Goal: Navigation & Orientation: Find specific page/section

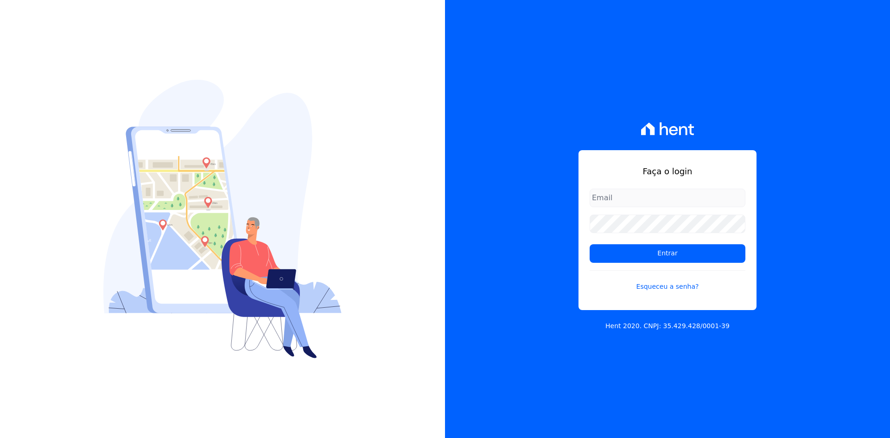
click at [600, 183] on div "Faça o login Entrar Esqueceu a senha?" at bounding box center [667, 230] width 178 height 160
click at [611, 199] on input "email" at bounding box center [667, 198] width 156 height 19
type input "vyviane.martinsgruporei@gmail.com"
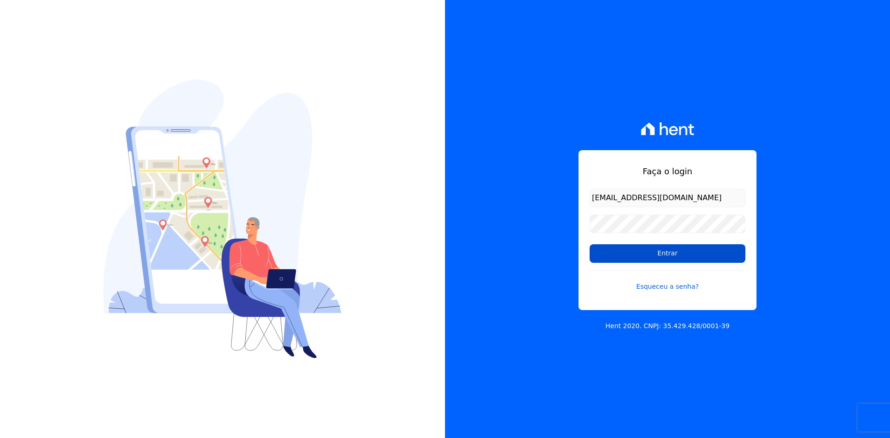
click at [651, 255] on input "Entrar" at bounding box center [667, 253] width 156 height 19
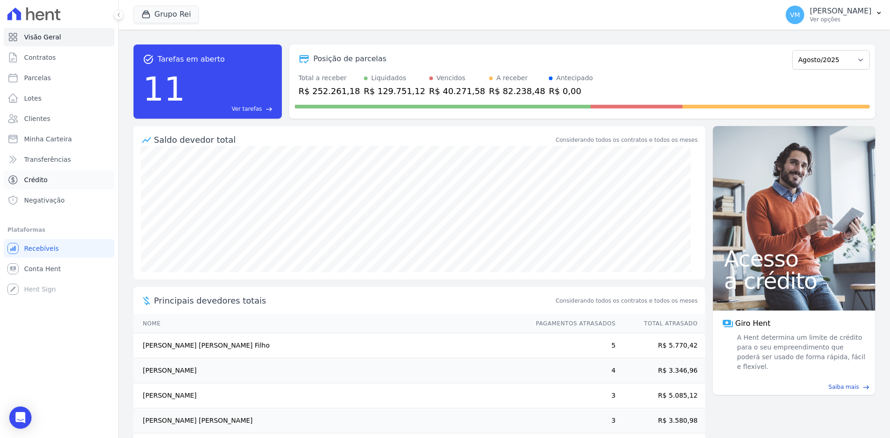
click at [38, 178] on span "Crédito" at bounding box center [36, 179] width 24 height 9
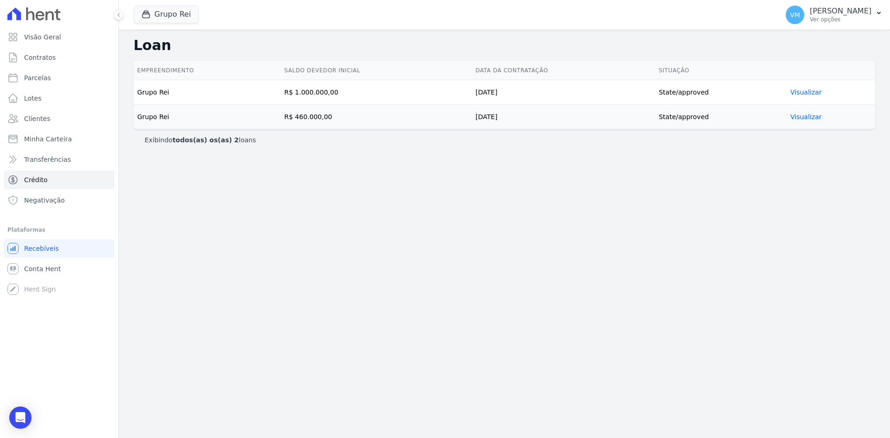
click at [812, 96] on td "Visualizar" at bounding box center [830, 92] width 88 height 25
click at [808, 93] on link "Visualizar" at bounding box center [805, 91] width 31 height 7
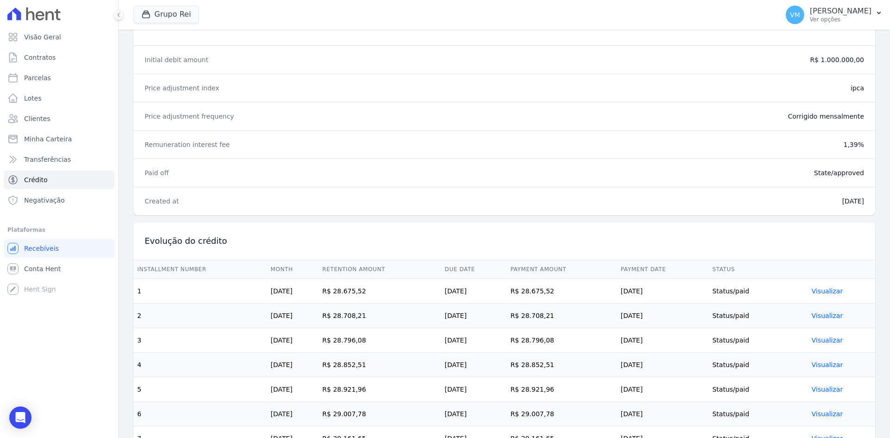
scroll to position [33, 0]
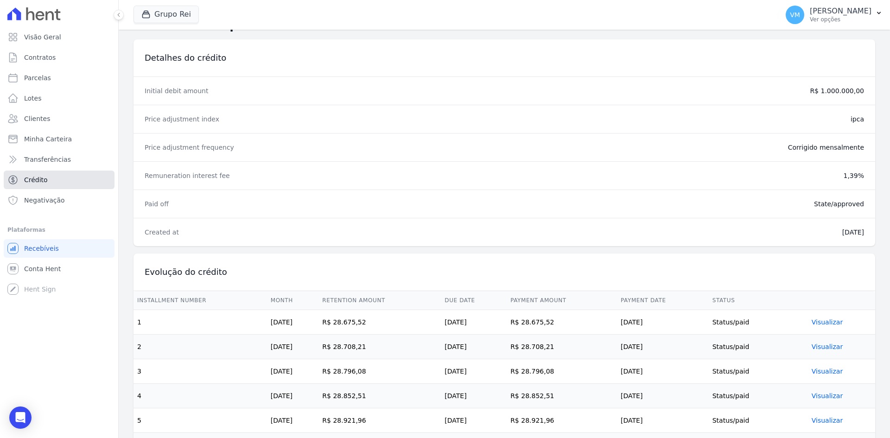
click at [39, 183] on span "Crédito" at bounding box center [36, 179] width 24 height 9
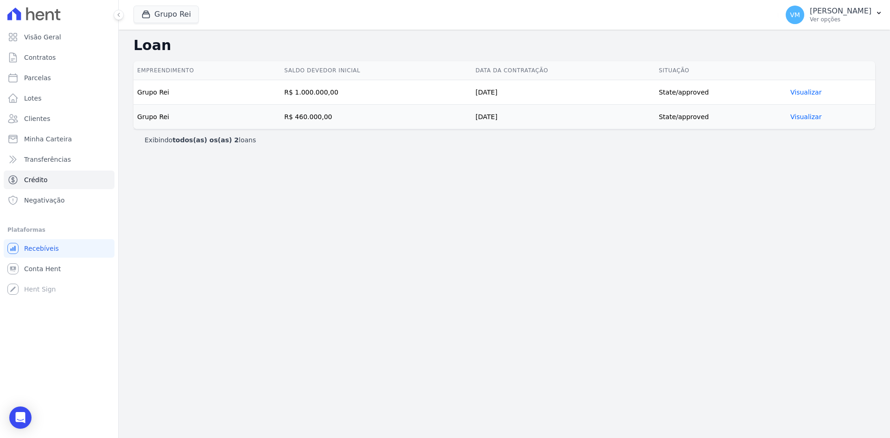
click at [802, 117] on link "Visualizar" at bounding box center [805, 116] width 31 height 7
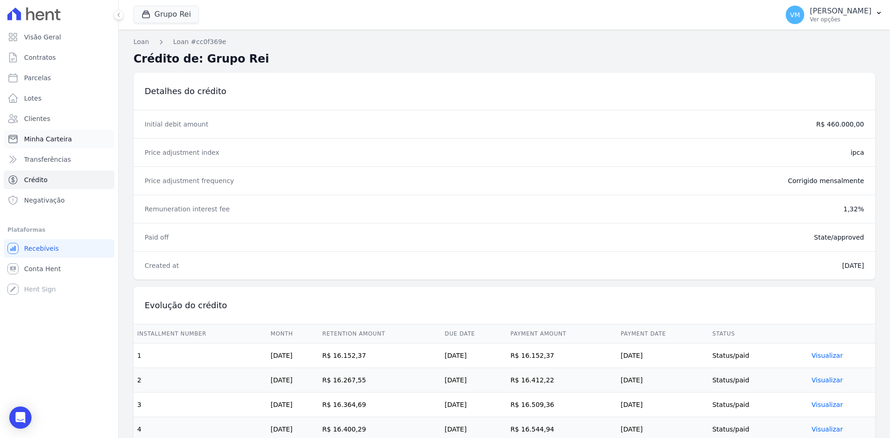
click at [41, 142] on span "Minha Carteira" at bounding box center [48, 138] width 48 height 9
click at [52, 141] on span "Minha Carteira" at bounding box center [48, 138] width 48 height 9
click at [47, 113] on link "Clientes" at bounding box center [59, 118] width 111 height 19
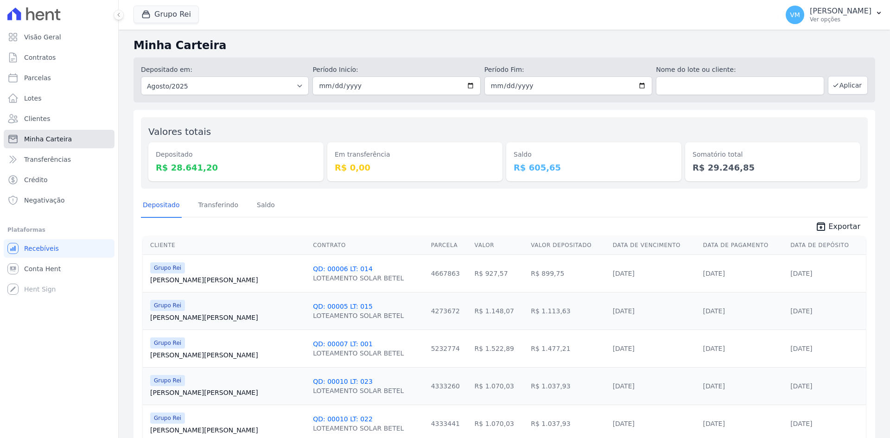
click at [42, 137] on span "Minha Carteira" at bounding box center [48, 138] width 48 height 9
click at [37, 124] on link "Clientes" at bounding box center [59, 118] width 111 height 19
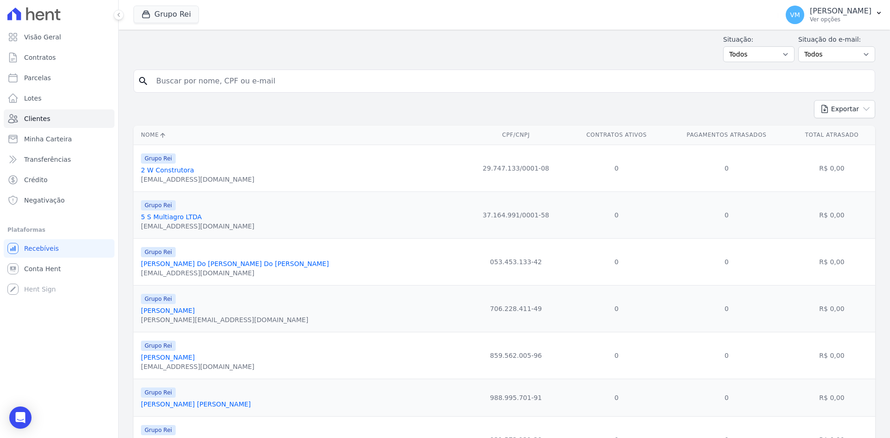
scroll to position [46, 0]
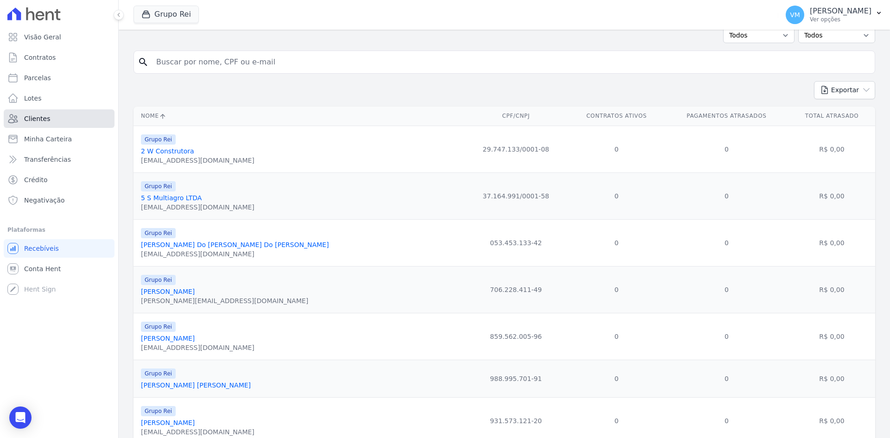
click at [36, 117] on span "Clientes" at bounding box center [37, 118] width 26 height 9
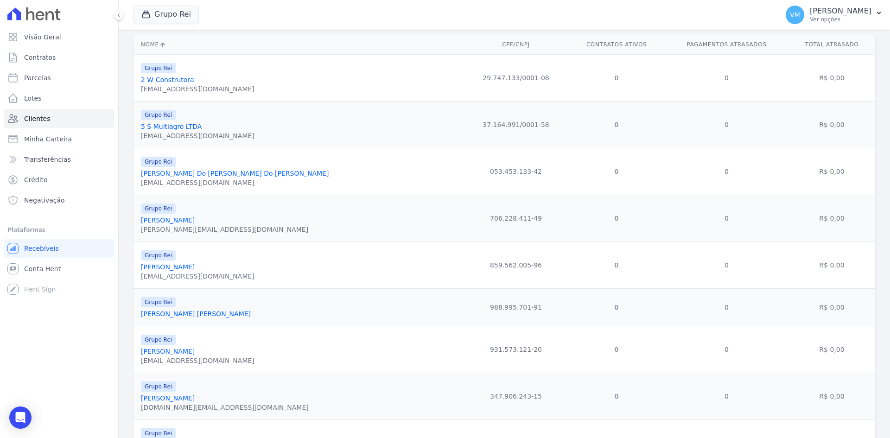
scroll to position [278, 0]
